Goal: Information Seeking & Learning: Learn about a topic

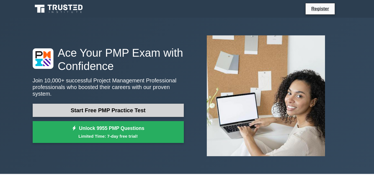
click at [148, 111] on link "Start Free PMP Practice Test" at bounding box center [108, 110] width 151 height 13
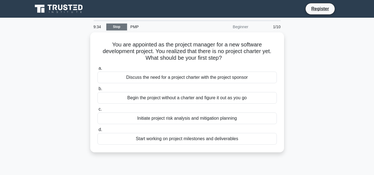
click at [116, 26] on link "Stop" at bounding box center [116, 27] width 21 height 7
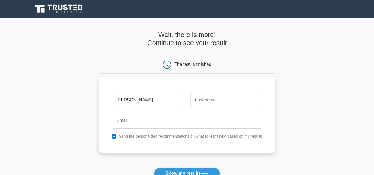
type input "[PERSON_NAME]"
click at [206, 98] on input "text" at bounding box center [227, 100] width 72 height 16
type input "sally"
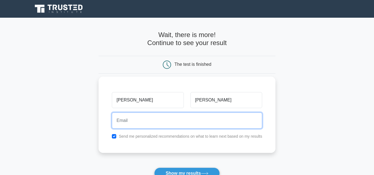
click at [139, 119] on input "email" at bounding box center [187, 121] width 150 height 16
type input "n"
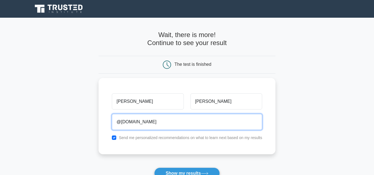
type input "@nkathaclariss.gmail.com"
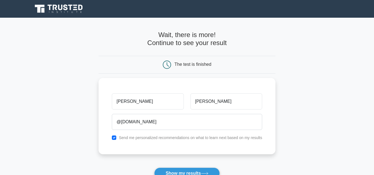
click at [82, 102] on main "Wait, there is more! Continue to see your result The test is finished clarissa" at bounding box center [187, 117] width 374 height 199
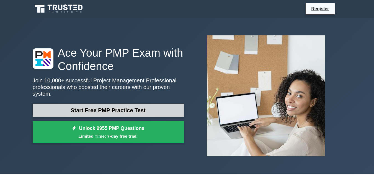
click at [131, 111] on link "Start Free PMP Practice Test" at bounding box center [108, 110] width 151 height 13
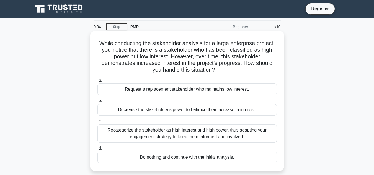
click at [101, 104] on label "b. Decrease the stakeholder's power to balance their increase in interest." at bounding box center [186, 106] width 179 height 18
click at [97, 103] on input "b. Decrease the stakeholder's power to balance their increase in interest." at bounding box center [97, 101] width 0 height 4
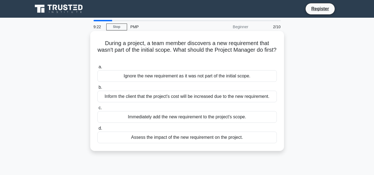
click at [102, 114] on div "Immediately add the new requirement to the project's scope." at bounding box center [186, 117] width 179 height 12
click at [97, 110] on input "c. Immediately add the new requirement to the project's scope." at bounding box center [97, 108] width 0 height 4
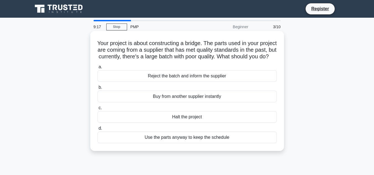
click at [101, 102] on div "Buy from another supplier instantly" at bounding box center [186, 97] width 179 height 12
click at [97, 89] on input "b. Buy from another supplier instantly" at bounding box center [97, 88] width 0 height 4
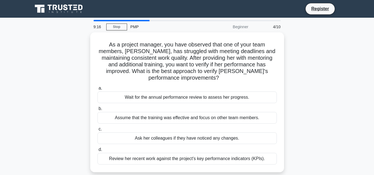
click at [101, 103] on div "a. Wait for the annual performance review to assess her progress. b. Assume tha…" at bounding box center [187, 125] width 186 height 82
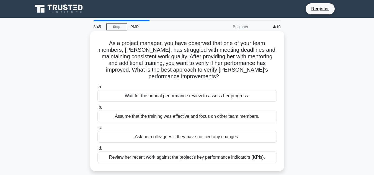
click at [115, 157] on div "Review her recent work against the project's key performance indicators (KPIs)." at bounding box center [186, 158] width 179 height 12
click at [97, 150] on input "d. Review her recent work against the project's key performance indicators (KPI…" at bounding box center [97, 149] width 0 height 4
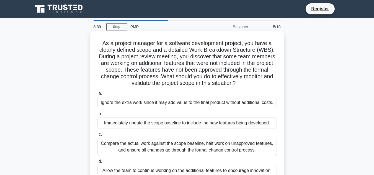
click at [133, 125] on div "Immediately update the scope baseline to include the new features being develop…" at bounding box center [186, 123] width 179 height 12
click at [97, 116] on input "b. Immediately update the scope baseline to include the new features being deve…" at bounding box center [97, 114] width 0 height 4
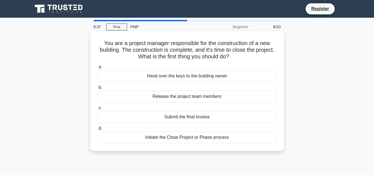
click at [127, 114] on div "Submit the final invoice" at bounding box center [186, 117] width 179 height 12
click at [97, 110] on input "c. Submit the final invoice" at bounding box center [97, 108] width 0 height 4
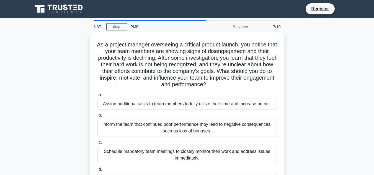
click at [127, 114] on label "b. Inform the team that continued poor performance may lead to negative consequ…" at bounding box center [186, 124] width 179 height 25
click at [97, 114] on input "b. Inform the team that continued poor performance may lead to negative consequ…" at bounding box center [97, 116] width 0 height 4
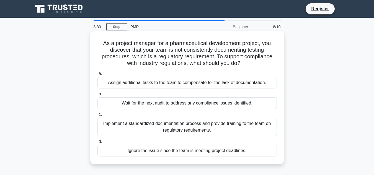
click at [128, 122] on div "Implement a standardized documentation process and provide training to the team…" at bounding box center [186, 127] width 179 height 18
click at [97, 117] on input "c. Implement a standardized documentation process and provide training to the t…" at bounding box center [97, 115] width 0 height 4
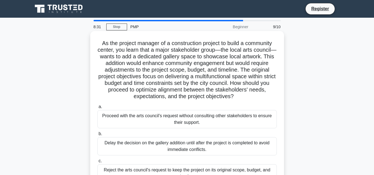
click at [123, 123] on div "Proceed with the arts council's request without consulting other stakeholders t…" at bounding box center [186, 119] width 179 height 18
click at [97, 109] on input "a. Proceed with the arts council's request without consulting other stakeholder…" at bounding box center [97, 107] width 0 height 4
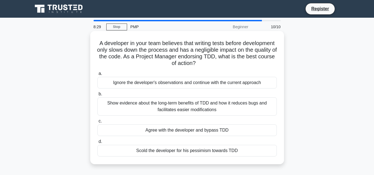
click at [120, 129] on div "Agree with the developer and bypass TDD" at bounding box center [186, 131] width 179 height 12
click at [97, 123] on input "c. Agree with the developer and bypass TDD" at bounding box center [97, 122] width 0 height 4
